Goal: Information Seeking & Learning: Check status

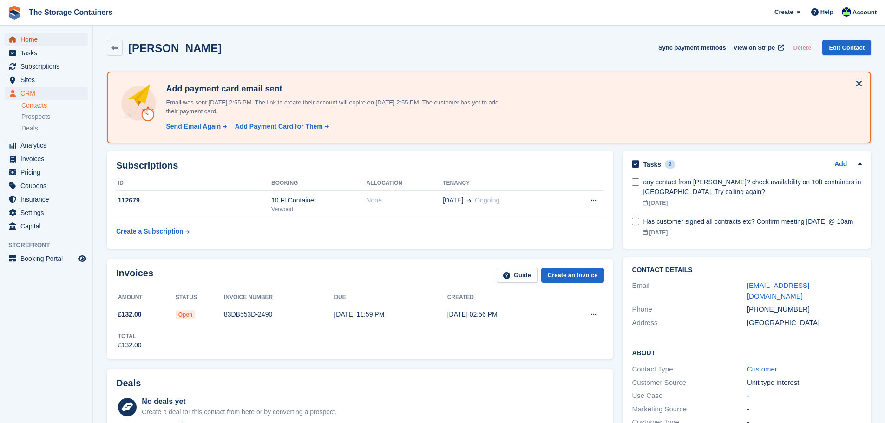
click at [46, 35] on span "Home" at bounding box center [48, 39] width 56 height 13
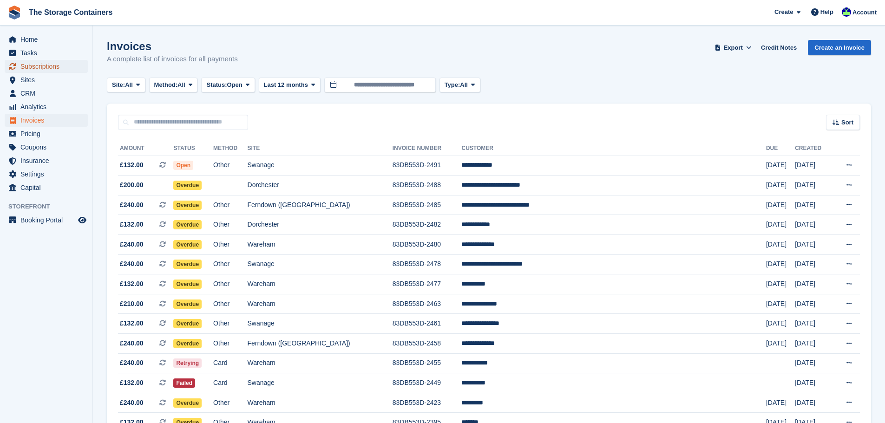
drag, startPoint x: 0, startPoint y: 0, endPoint x: 37, endPoint y: 65, distance: 75.1
click at [37, 65] on span "Subscriptions" at bounding box center [48, 66] width 56 height 13
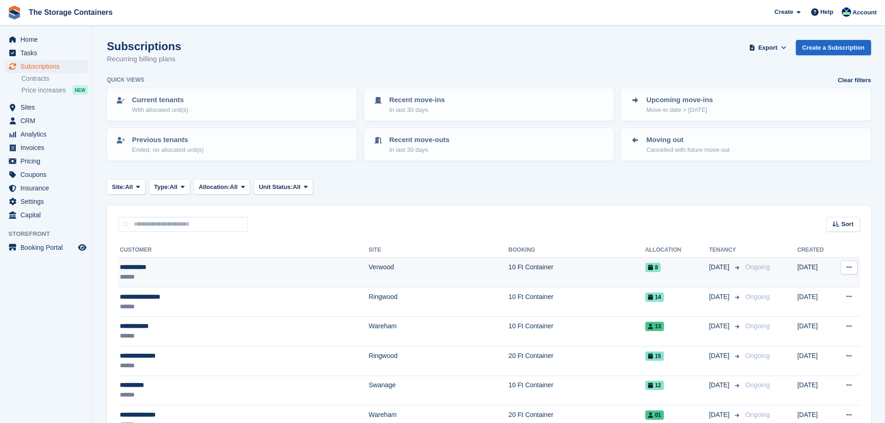
click at [369, 275] on td "Verwood" at bounding box center [439, 273] width 140 height 30
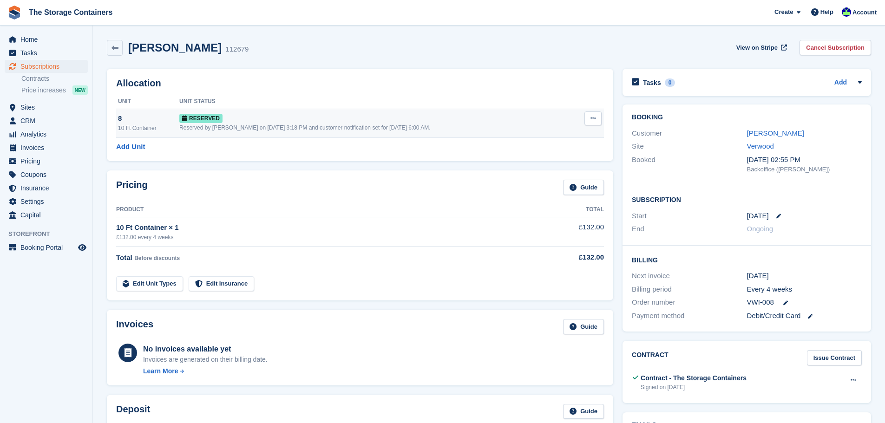
click at [391, 118] on div "Reserved" at bounding box center [376, 118] width 394 height 10
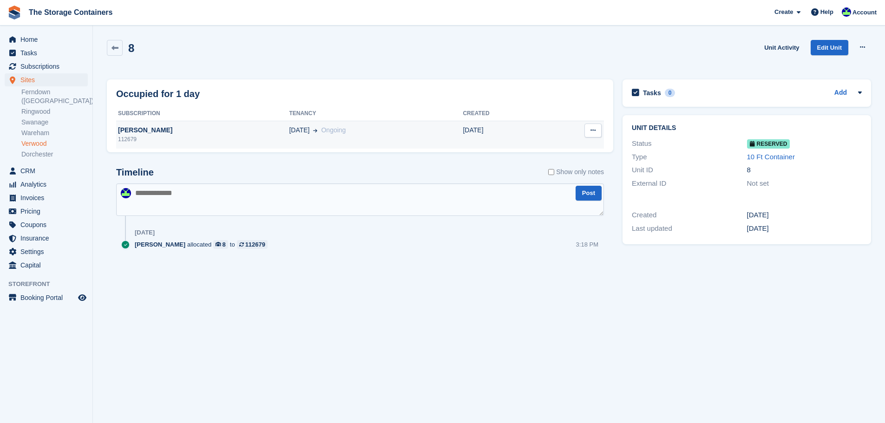
click at [133, 126] on div "[PERSON_NAME]" at bounding box center [202, 130] width 173 height 10
